Goal: Find specific page/section: Find specific page/section

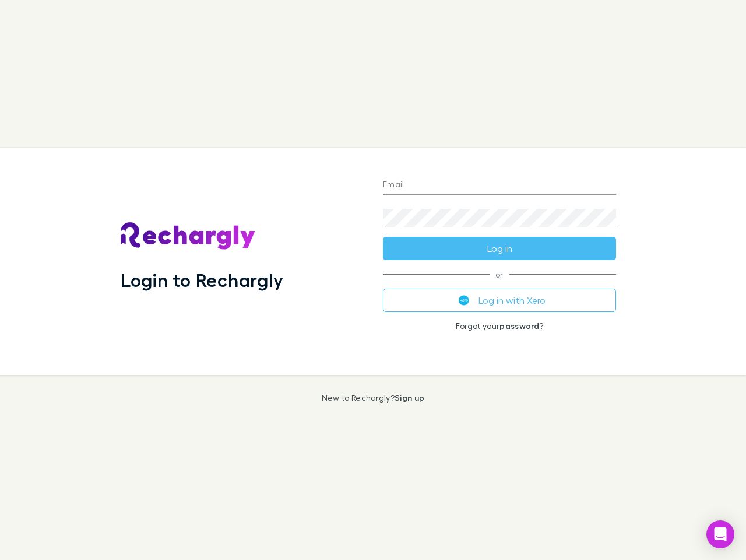
click at [373, 280] on div "Login to Rechargly" at bounding box center [242, 261] width 262 height 226
click at [500, 185] on input "Email" at bounding box center [499, 185] width 233 height 19
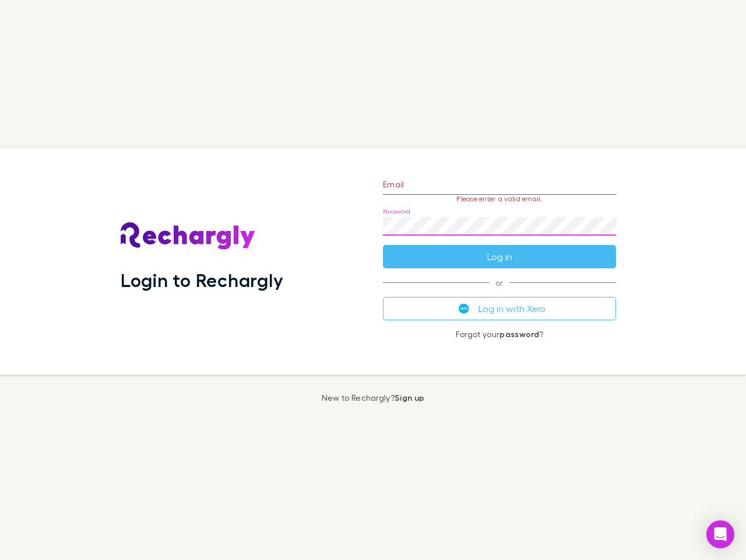
click at [500, 248] on form "Email Please enter a valid email. Password Log in" at bounding box center [499, 217] width 233 height 101
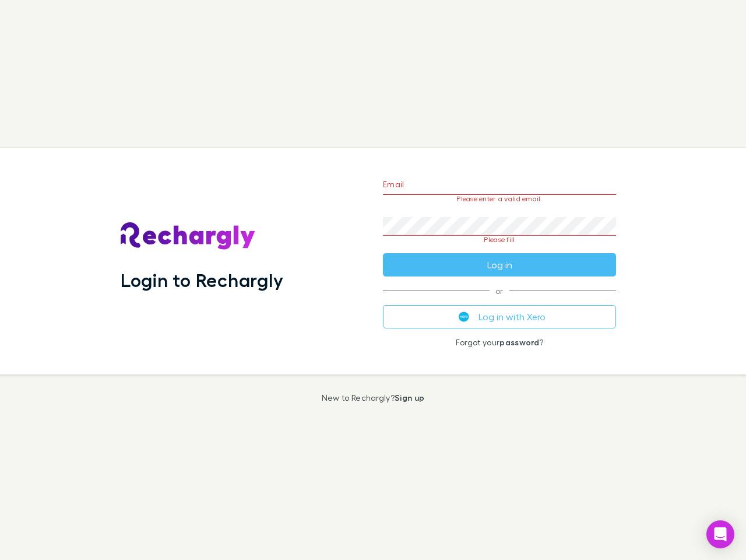
click at [500, 300] on div "Email Please enter a valid email. Password Please fill Log in or Log in with Xe…" at bounding box center [500, 261] width 252 height 226
click at [721, 534] on icon "Open Intercom Messenger" at bounding box center [721, 534] width 12 height 14
